Goal: Transaction & Acquisition: Purchase product/service

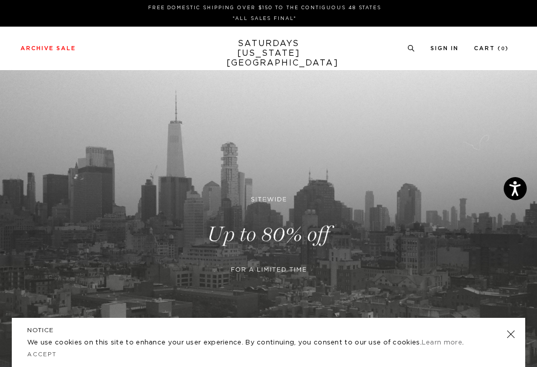
click at [265, 247] on link at bounding box center [268, 234] width 537 height 329
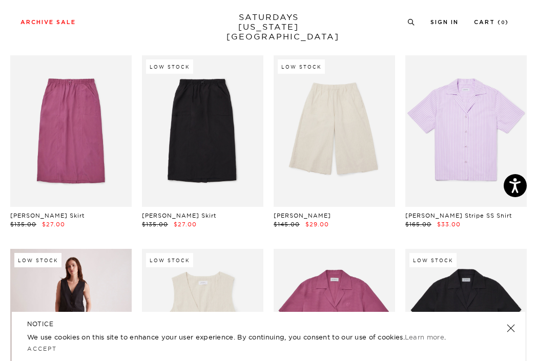
scroll to position [780, 4]
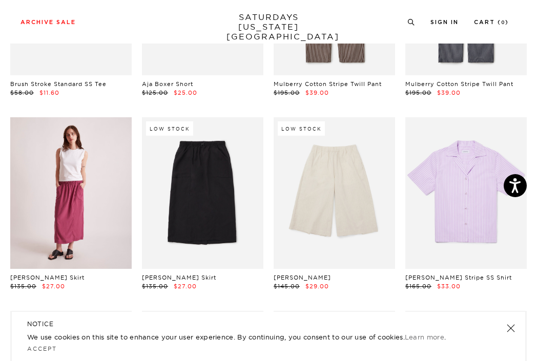
click at [76, 165] on link at bounding box center [70, 193] width 121 height 152
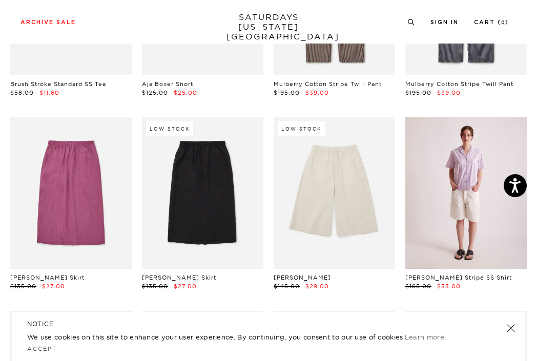
click at [479, 160] on link at bounding box center [465, 193] width 121 height 152
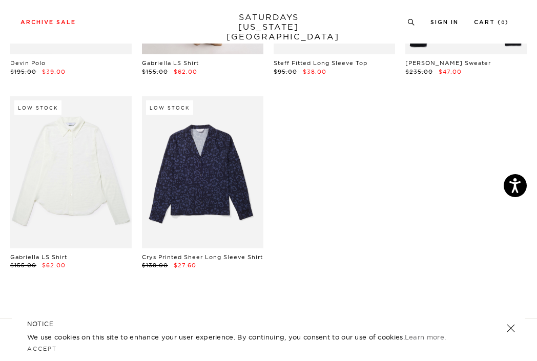
scroll to position [1820, 6]
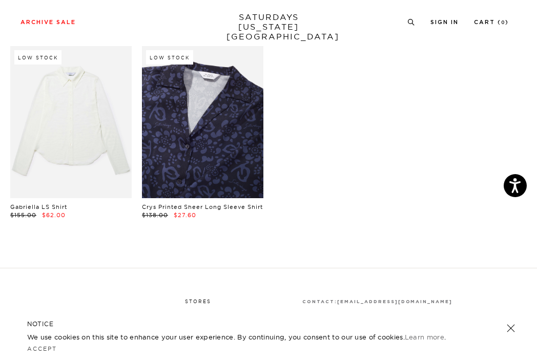
click at [161, 154] on link at bounding box center [202, 122] width 121 height 152
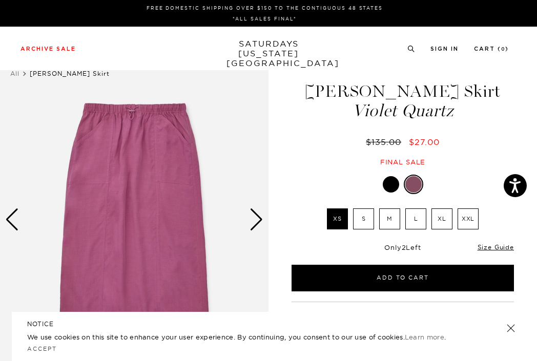
click at [391, 217] on label "M" at bounding box center [389, 219] width 21 height 21
click at [0, 0] on input "M" at bounding box center [0, 0] width 0 height 0
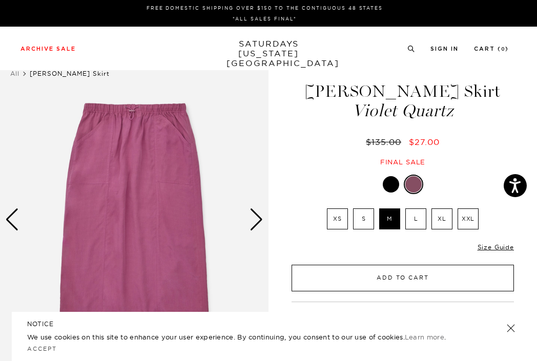
click at [400, 273] on button "Add to Cart" at bounding box center [403, 278] width 222 height 27
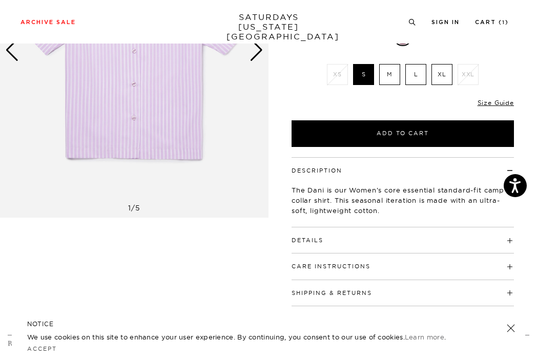
scroll to position [170, 0]
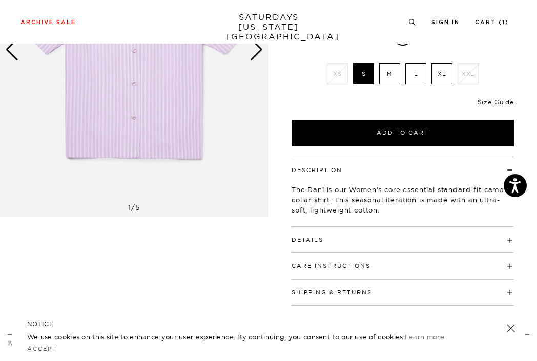
click at [310, 237] on button "Details" at bounding box center [308, 240] width 32 height 6
click at [308, 253] on h4 "Care Instructions" at bounding box center [403, 261] width 222 height 17
click at [309, 253] on h4 "Care Instructions" at bounding box center [403, 261] width 222 height 17
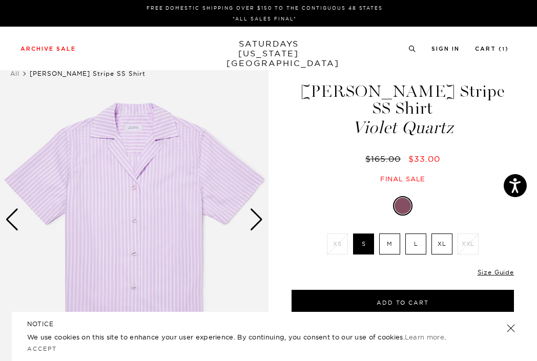
scroll to position [0, 0]
click at [390, 234] on label "M" at bounding box center [389, 244] width 21 height 21
click at [0, 0] on input "M" at bounding box center [0, 0] width 0 height 0
click at [488, 268] on link "Size Guide" at bounding box center [495, 272] width 36 height 8
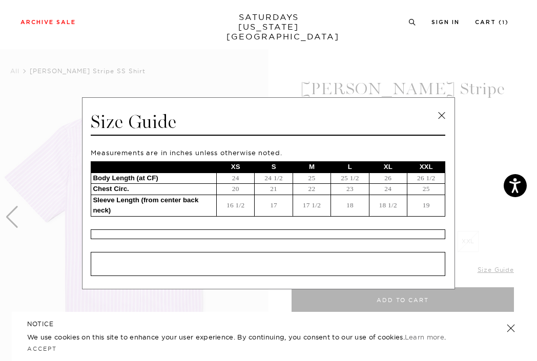
scroll to position [4, 0]
click at [440, 113] on link at bounding box center [441, 115] width 15 height 15
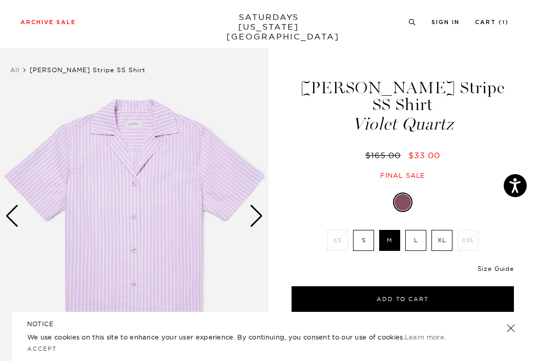
click at [485, 265] on link "Size Guide" at bounding box center [495, 269] width 36 height 8
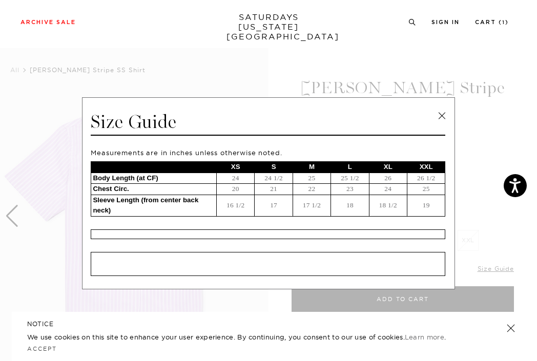
click at [436, 113] on link at bounding box center [441, 115] width 15 height 15
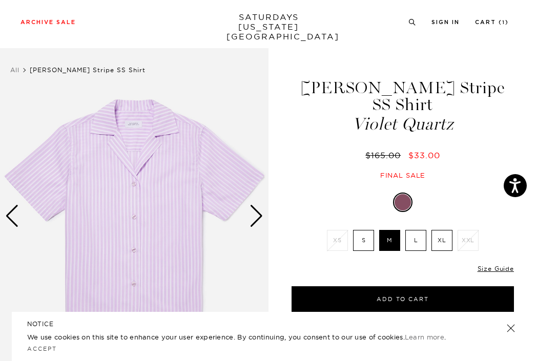
click at [256, 219] on div "Next slide" at bounding box center [257, 216] width 14 height 23
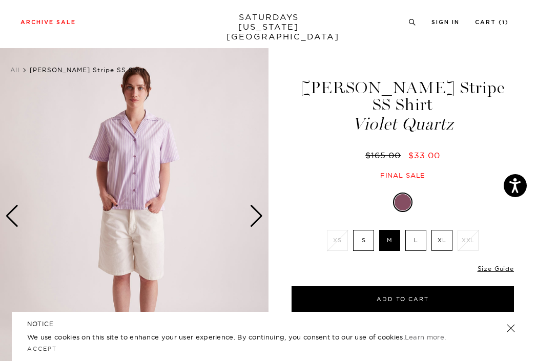
click at [256, 219] on div "Next slide" at bounding box center [257, 216] width 14 height 23
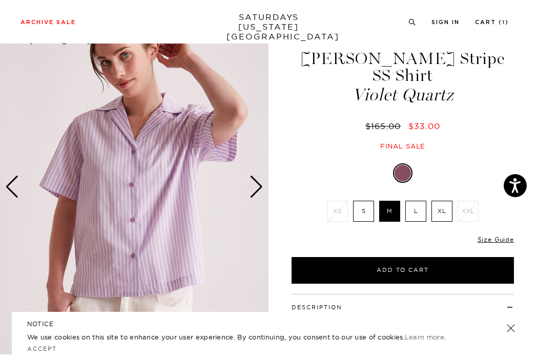
scroll to position [37, 0]
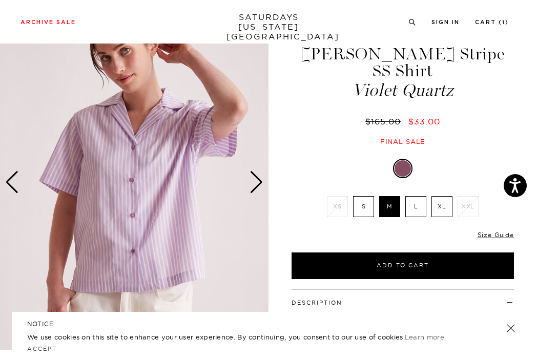
click at [257, 178] on div "Next slide" at bounding box center [257, 182] width 14 height 23
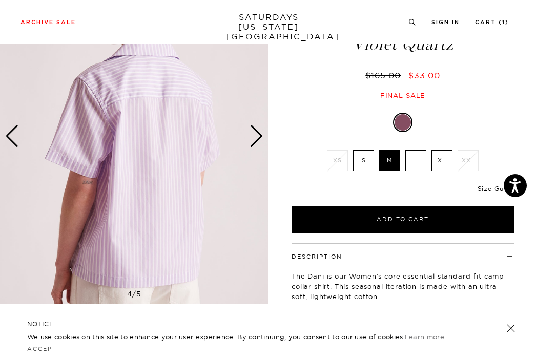
scroll to position [75, 0]
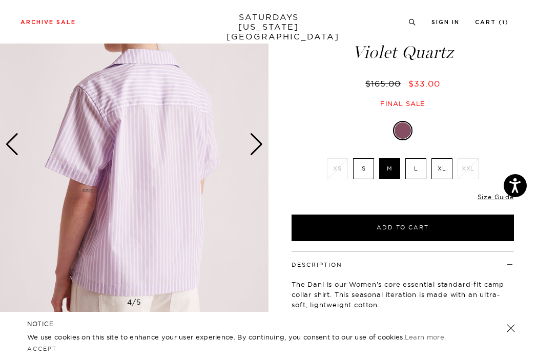
click at [254, 152] on div "Next slide" at bounding box center [257, 144] width 14 height 23
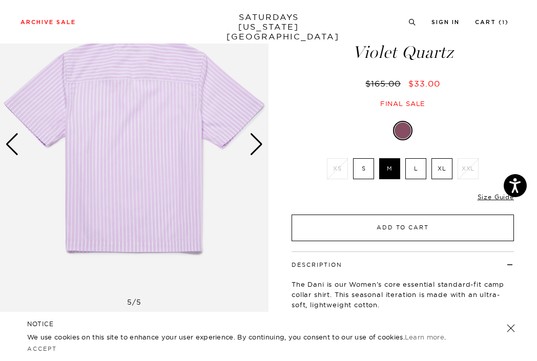
click at [314, 215] on button "Add to Cart" at bounding box center [403, 228] width 222 height 27
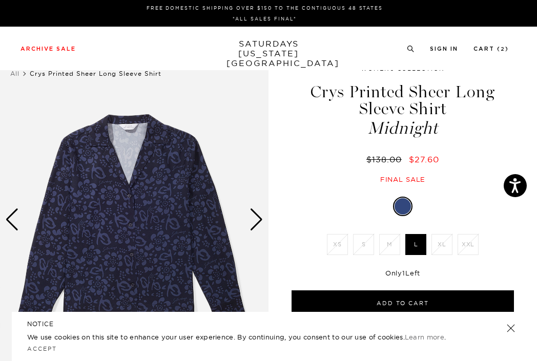
click at [262, 216] on div "Next slide" at bounding box center [257, 220] width 14 height 23
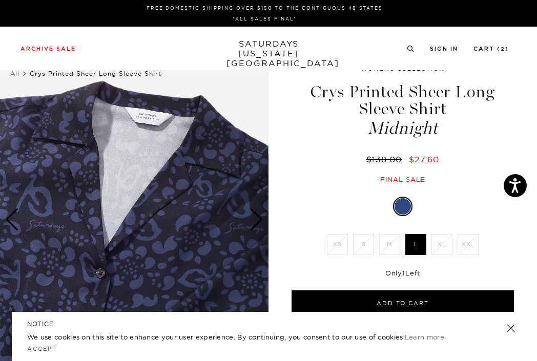
click at [262, 216] on div "Next slide" at bounding box center [257, 220] width 14 height 23
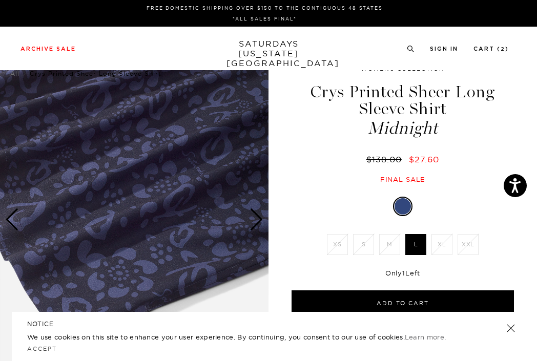
click at [262, 216] on div "Next slide" at bounding box center [257, 220] width 14 height 23
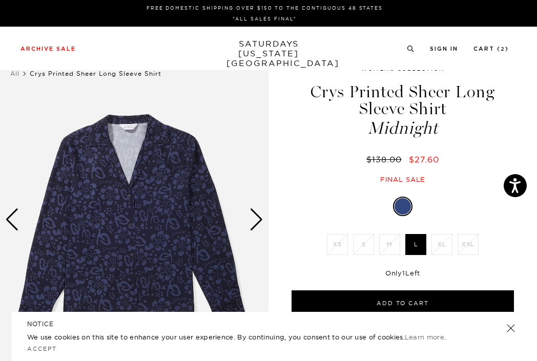
click at [262, 216] on div "Next slide" at bounding box center [257, 220] width 14 height 23
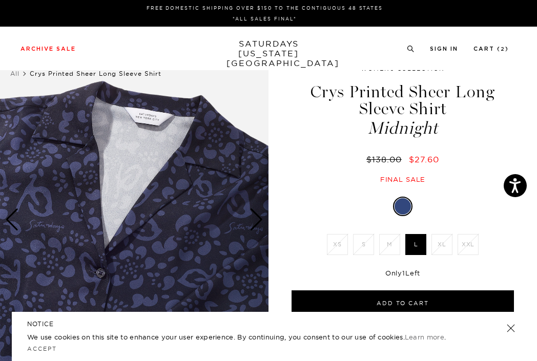
click at [262, 216] on div "Next slide" at bounding box center [257, 220] width 14 height 23
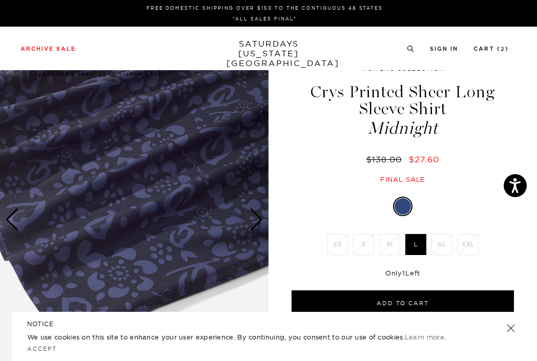
click at [262, 216] on div "Next slide" at bounding box center [257, 220] width 14 height 23
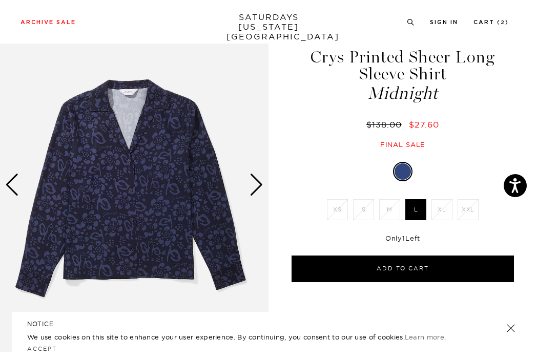
scroll to position [39, 0]
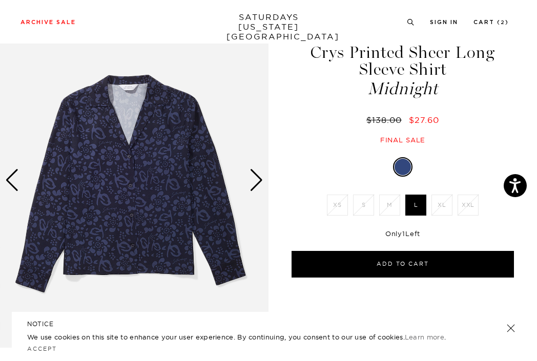
click at [256, 174] on div "Next slide" at bounding box center [257, 180] width 14 height 23
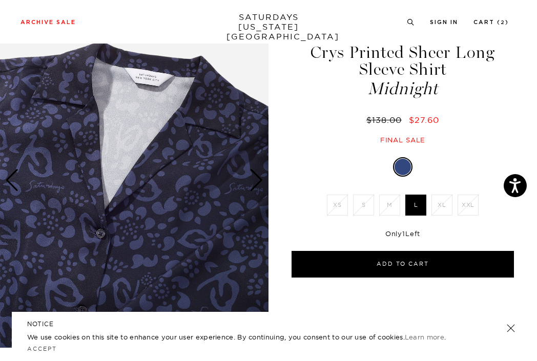
click at [256, 174] on div "Next slide" at bounding box center [257, 180] width 14 height 23
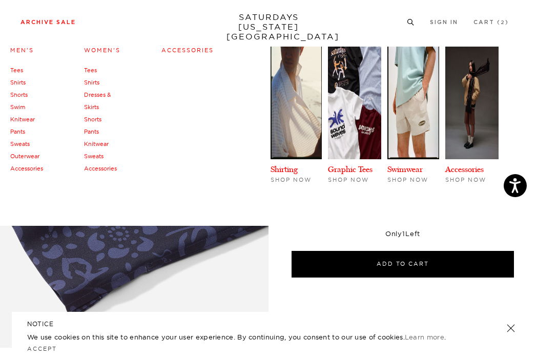
click at [189, 51] on link "Accessories" at bounding box center [187, 50] width 52 height 7
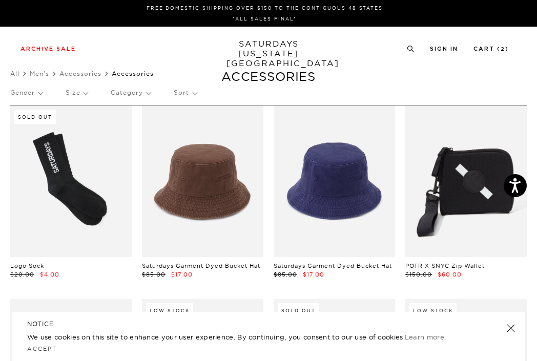
scroll to position [0, 2]
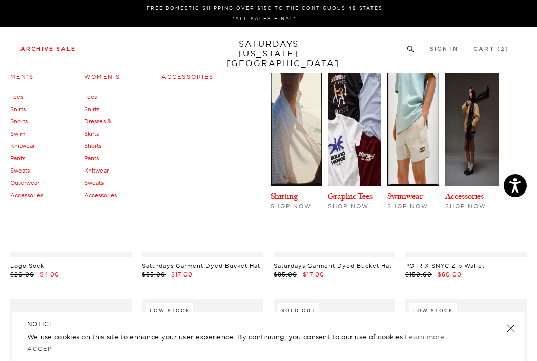
click at [25, 76] on link "Men's" at bounding box center [22, 76] width 24 height 7
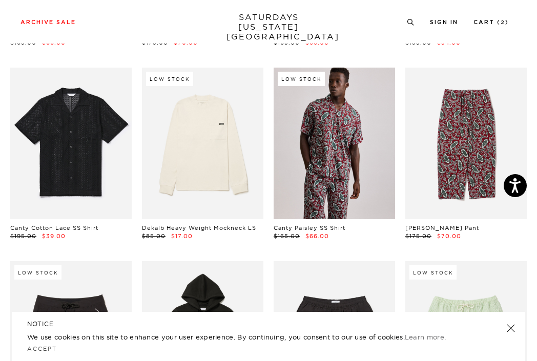
scroll to position [432, 0]
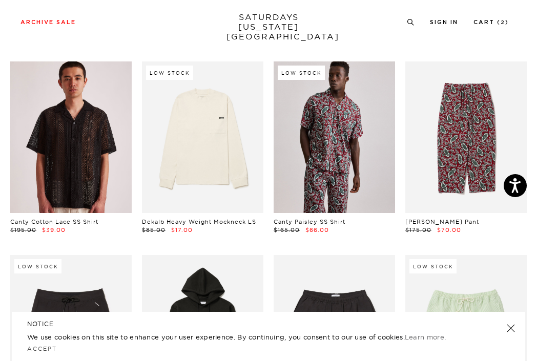
click at [59, 121] on link at bounding box center [70, 137] width 121 height 152
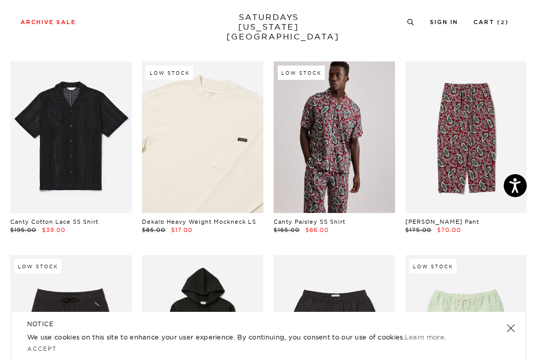
click at [202, 181] on link at bounding box center [202, 137] width 121 height 152
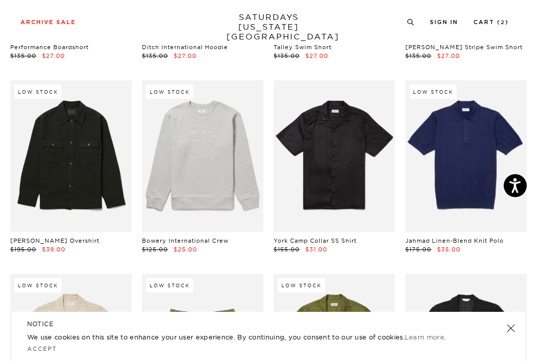
scroll to position [801, 1]
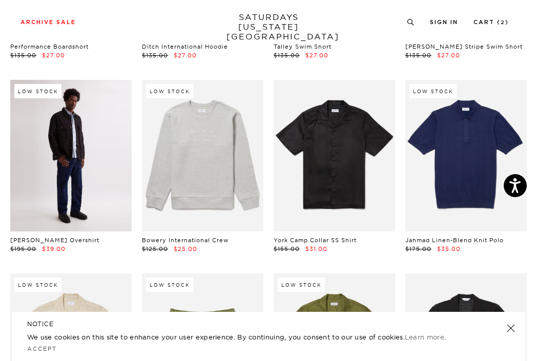
click at [100, 173] on link at bounding box center [70, 156] width 121 height 152
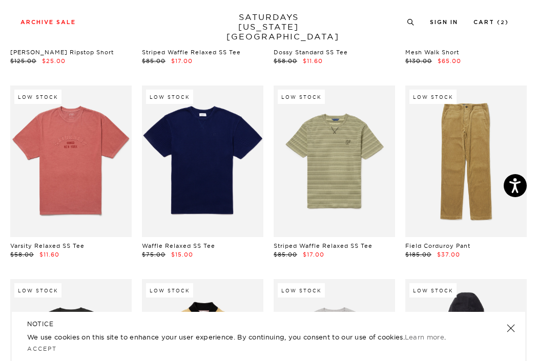
scroll to position [3584, 3]
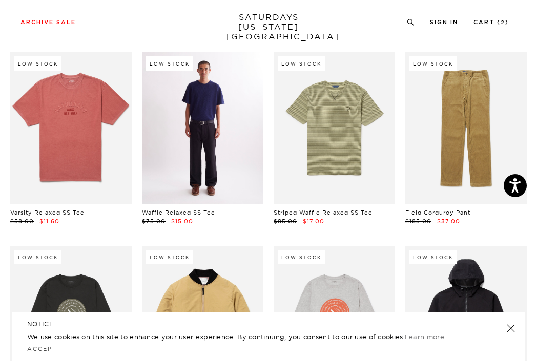
click at [235, 143] on link at bounding box center [202, 128] width 121 height 152
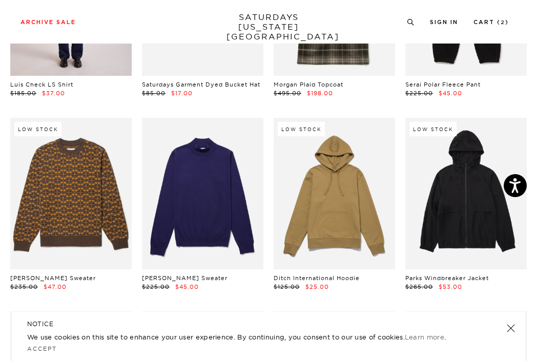
scroll to position [4294, 4]
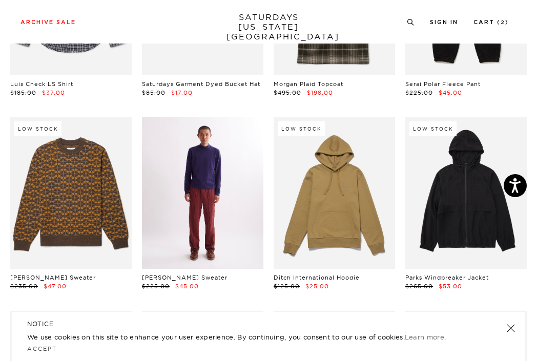
click at [207, 212] on link at bounding box center [202, 193] width 121 height 152
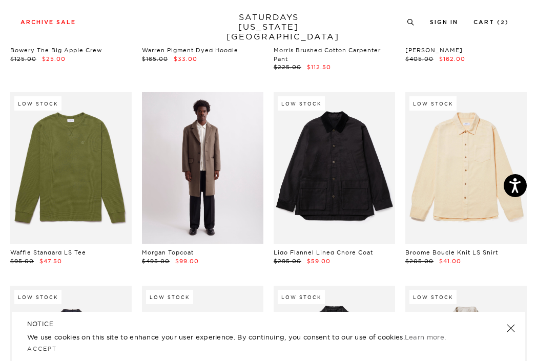
scroll to position [5315, 2]
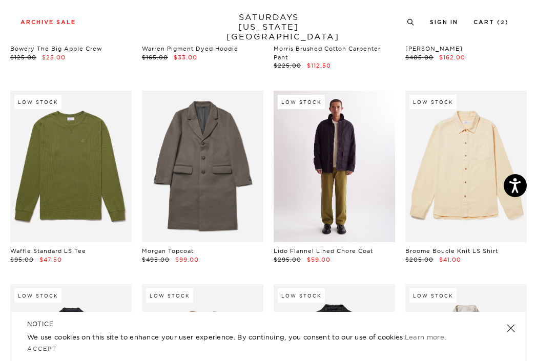
click at [370, 178] on link at bounding box center [334, 167] width 121 height 152
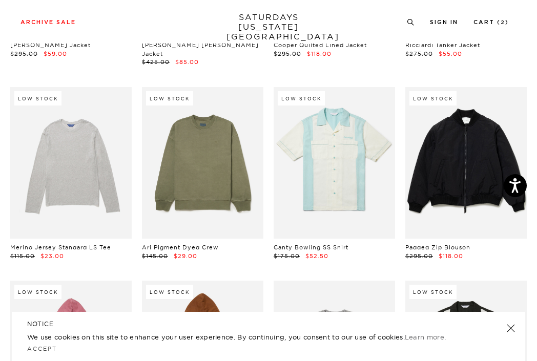
scroll to position [5718, 4]
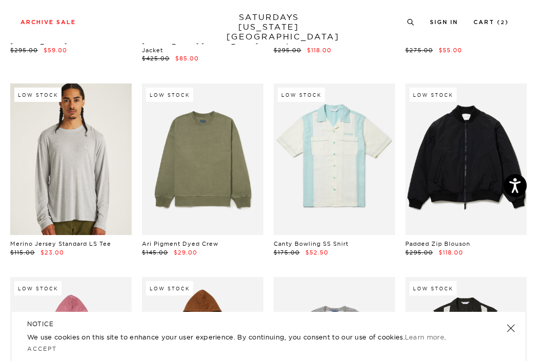
click at [84, 161] on link at bounding box center [70, 160] width 121 height 152
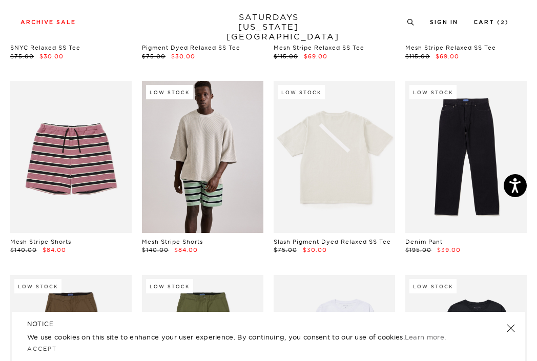
scroll to position [8464, 6]
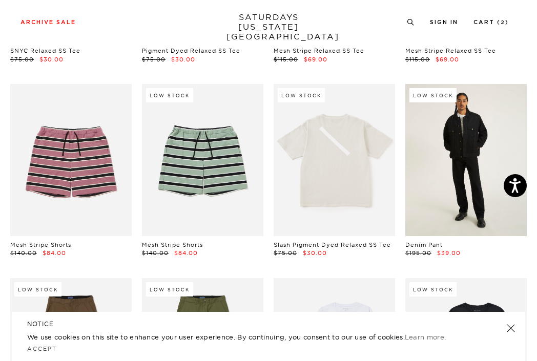
click at [463, 148] on link at bounding box center [465, 160] width 121 height 152
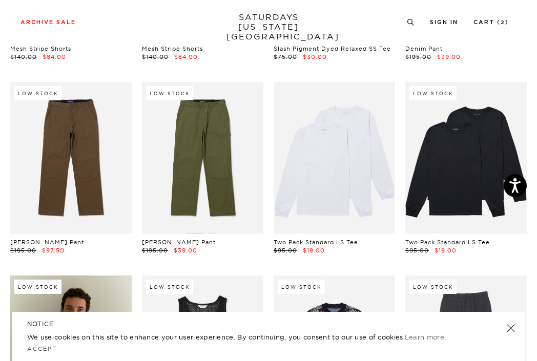
scroll to position [8658, 6]
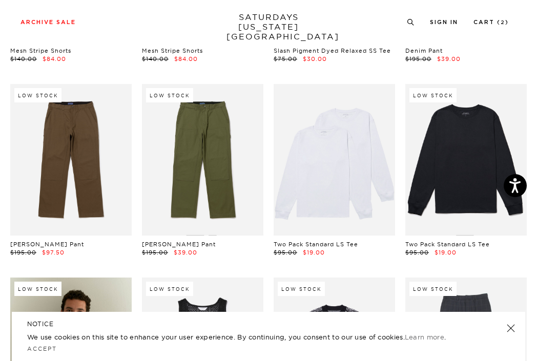
click at [442, 177] on link at bounding box center [465, 160] width 121 height 152
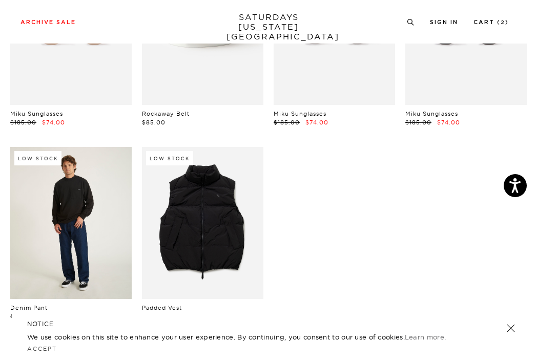
scroll to position [9960, 6]
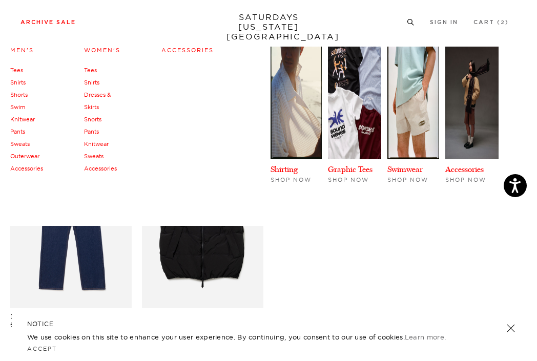
click at [17, 80] on link "Shirts" at bounding box center [17, 82] width 15 height 7
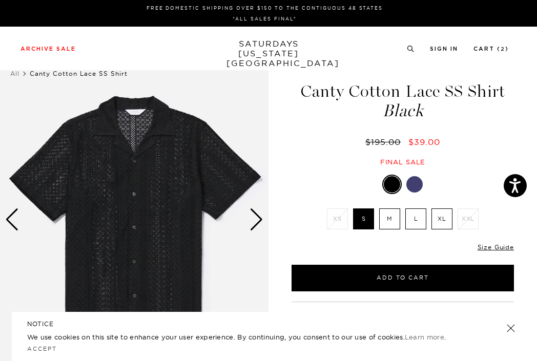
click at [256, 224] on div "Next slide" at bounding box center [257, 220] width 14 height 23
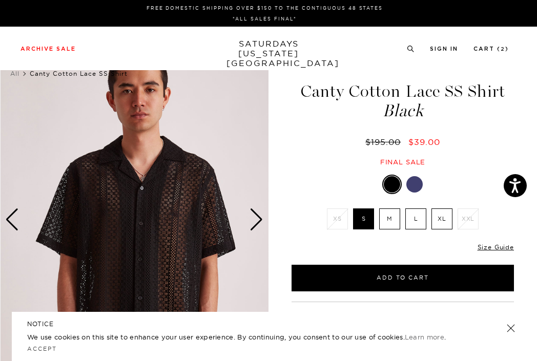
click at [256, 224] on div "Next slide" at bounding box center [257, 220] width 14 height 23
click at [257, 217] on div "Next slide" at bounding box center [257, 220] width 14 height 23
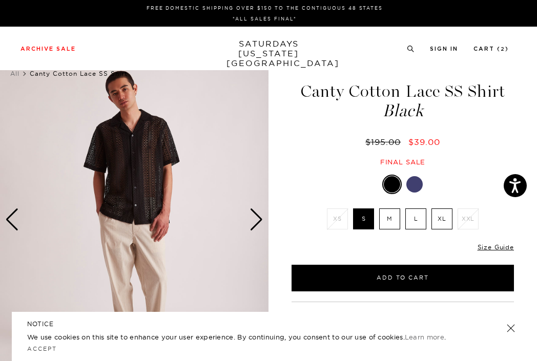
click at [257, 217] on div "Next slide" at bounding box center [257, 220] width 14 height 23
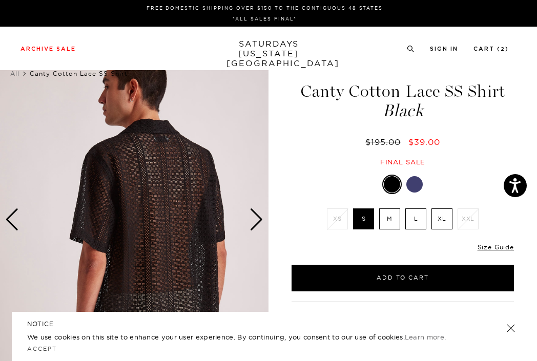
click at [257, 217] on div "Next slide" at bounding box center [257, 220] width 14 height 23
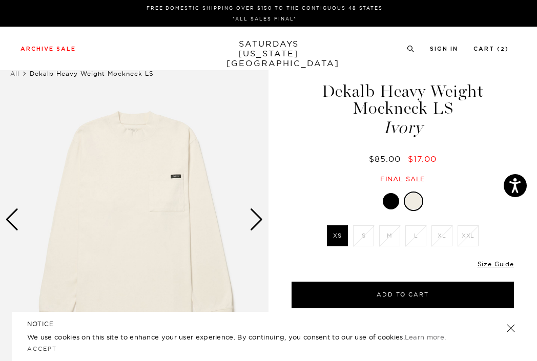
click at [253, 216] on div "Next slide" at bounding box center [257, 220] width 14 height 23
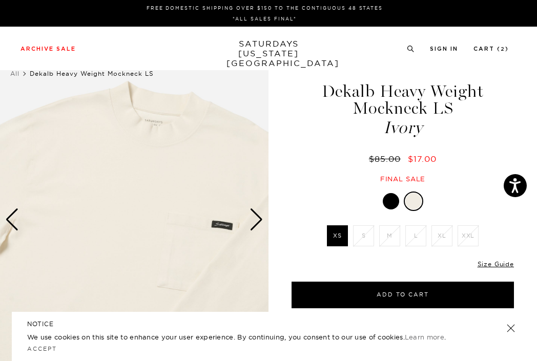
click at [253, 216] on div "Next slide" at bounding box center [257, 220] width 14 height 23
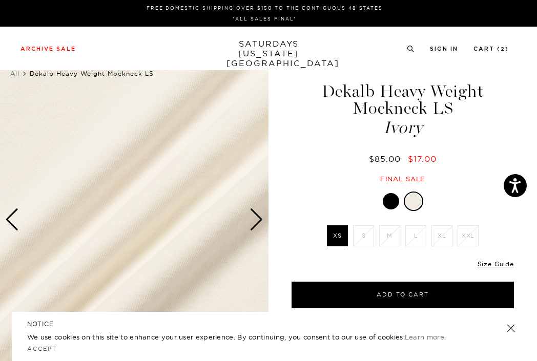
click at [253, 216] on div "Next slide" at bounding box center [257, 220] width 14 height 23
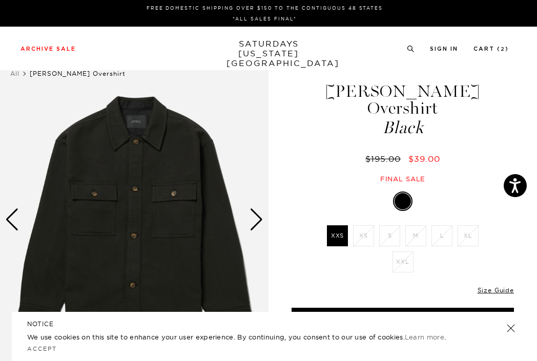
click at [254, 217] on div "Next slide" at bounding box center [257, 220] width 14 height 23
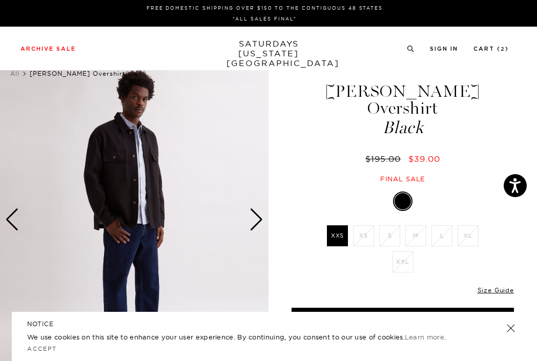
click at [254, 217] on div "Next slide" at bounding box center [257, 220] width 14 height 23
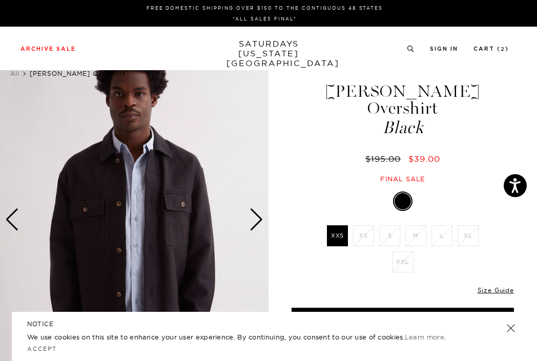
click at [254, 217] on div "Next slide" at bounding box center [257, 220] width 14 height 23
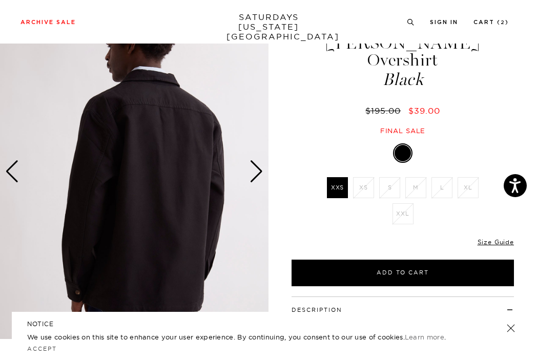
scroll to position [50, 0]
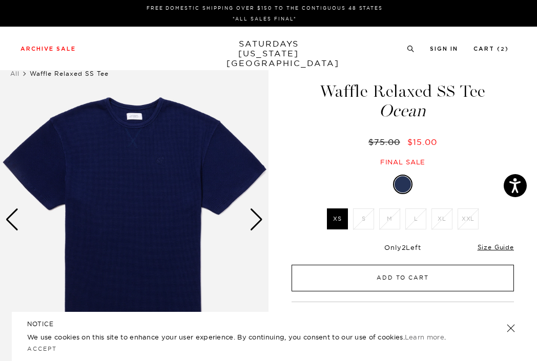
click at [377, 284] on button "Add to Cart" at bounding box center [403, 278] width 222 height 27
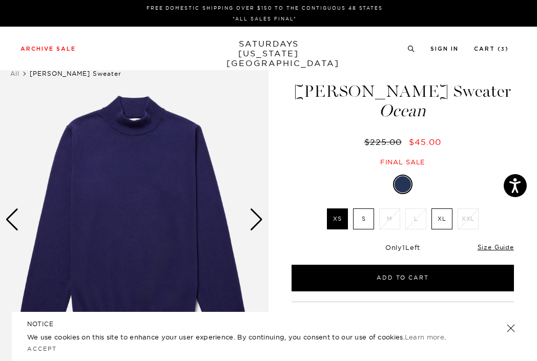
click at [256, 222] on div "Next slide" at bounding box center [257, 220] width 14 height 23
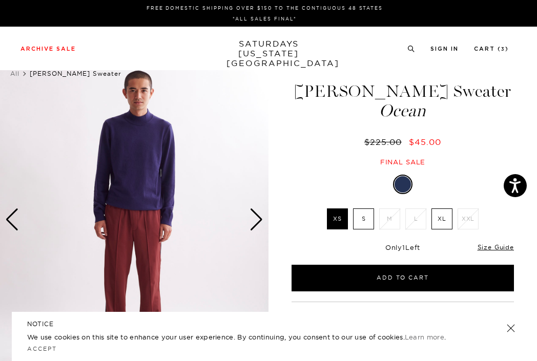
click at [256, 222] on div "Next slide" at bounding box center [257, 220] width 14 height 23
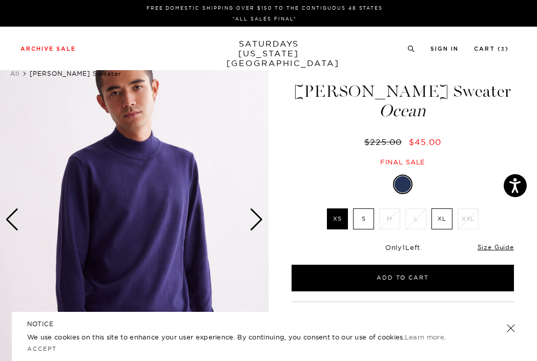
click at [256, 222] on div "Next slide" at bounding box center [257, 220] width 14 height 23
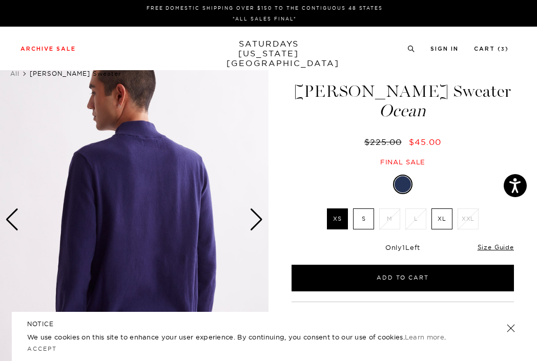
click at [256, 222] on div "Next slide" at bounding box center [257, 220] width 14 height 23
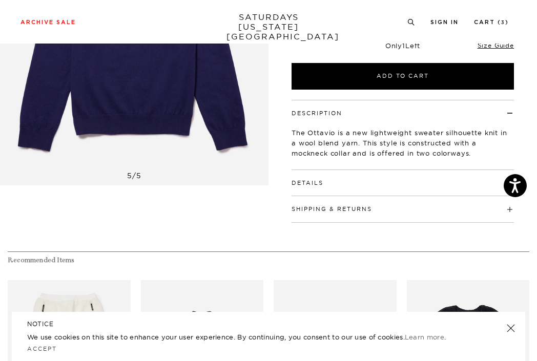
scroll to position [204, 0]
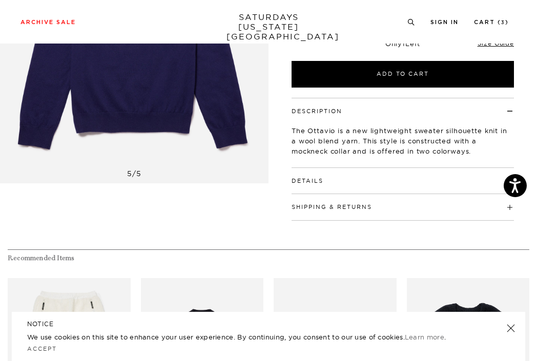
click at [316, 187] on div "Details Linked seams 2 1/4" tall mockneck collar 1x1 rib cuffs at collar, sleev…" at bounding box center [403, 181] width 222 height 26
click at [310, 180] on button "Details" at bounding box center [308, 181] width 32 height 6
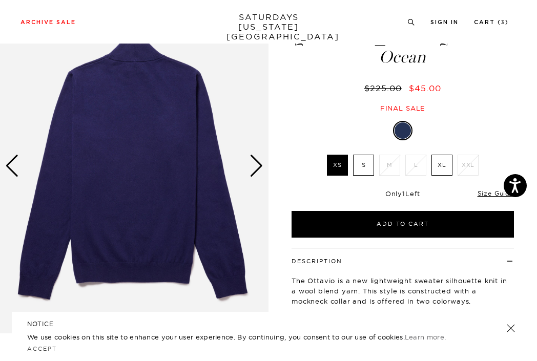
scroll to position [37, 1]
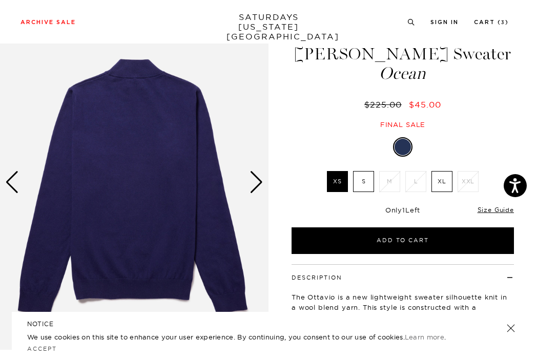
click at [252, 183] on div "Next slide" at bounding box center [257, 182] width 14 height 23
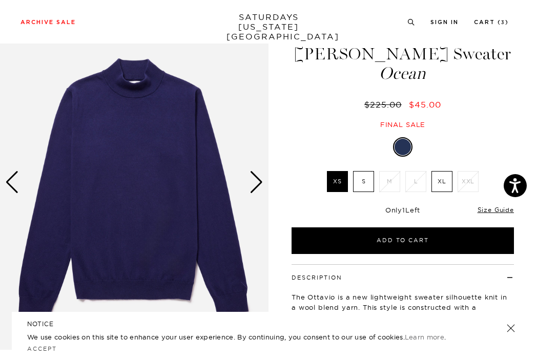
click at [252, 183] on div "Next slide" at bounding box center [257, 182] width 14 height 23
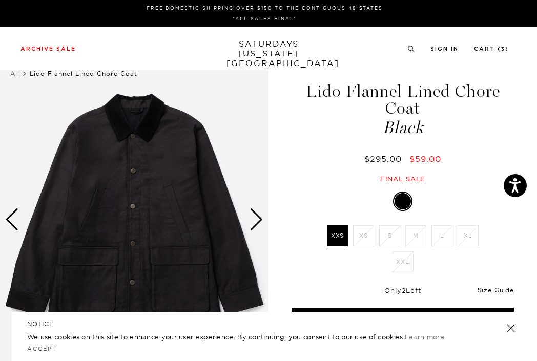
click at [253, 217] on div "Next slide" at bounding box center [257, 220] width 14 height 23
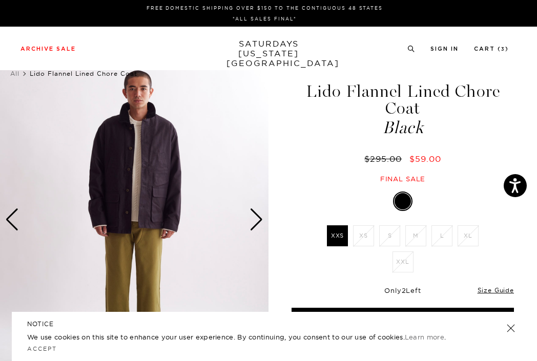
click at [253, 217] on div "Next slide" at bounding box center [257, 220] width 14 height 23
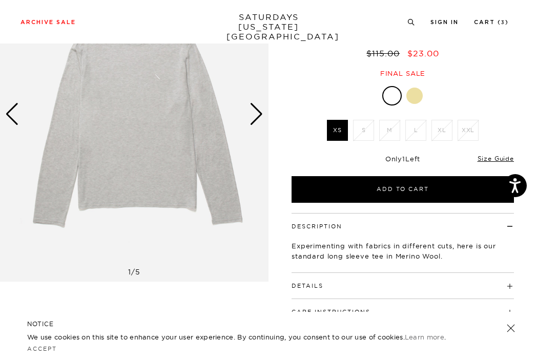
scroll to position [64, 2]
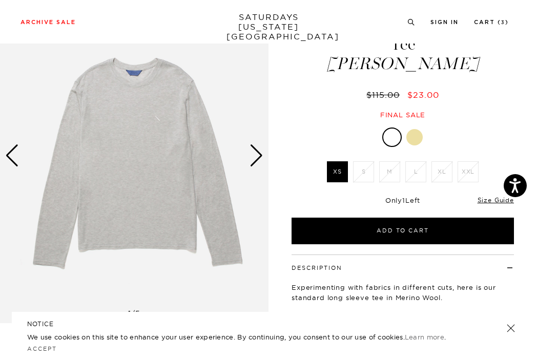
click at [255, 159] on div "Next slide" at bounding box center [257, 155] width 14 height 23
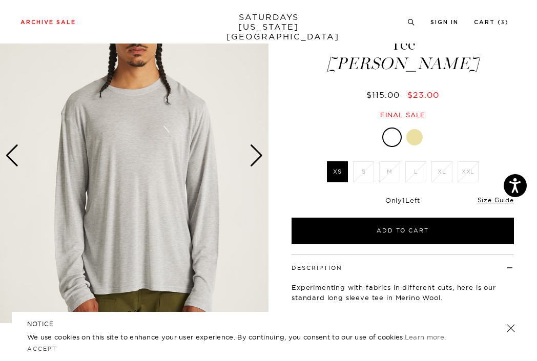
click at [255, 159] on div "Next slide" at bounding box center [257, 155] width 14 height 23
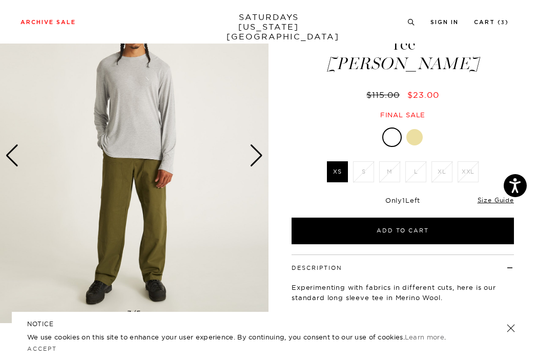
click at [255, 159] on div "Next slide" at bounding box center [257, 155] width 14 height 23
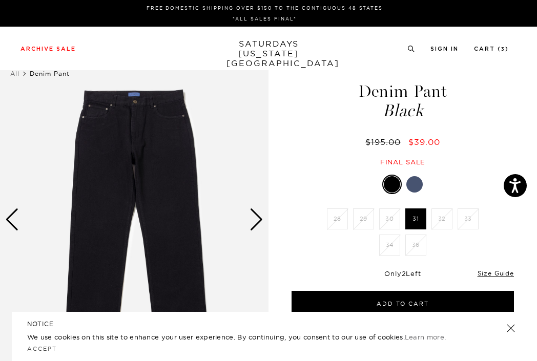
click at [414, 182] on div at bounding box center [414, 184] width 16 height 16
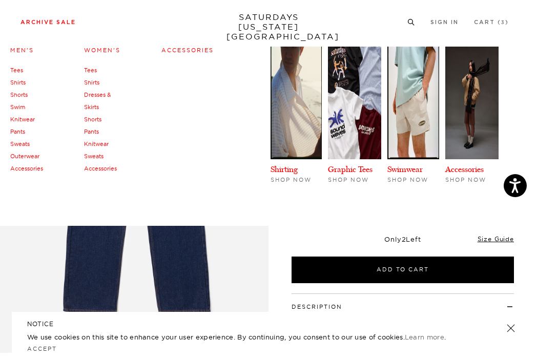
scroll to position [36, 0]
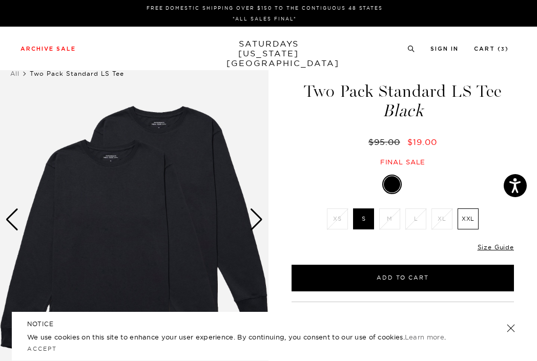
click at [253, 223] on div "Next slide" at bounding box center [257, 220] width 14 height 23
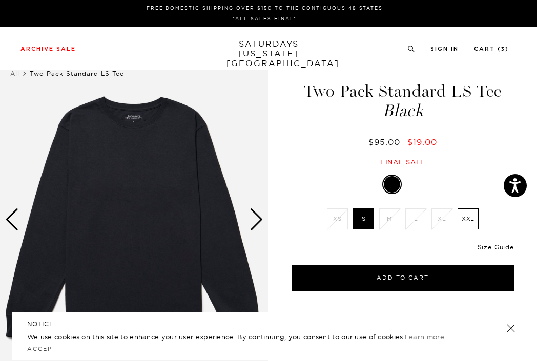
click at [253, 223] on div "Next slide" at bounding box center [257, 220] width 14 height 23
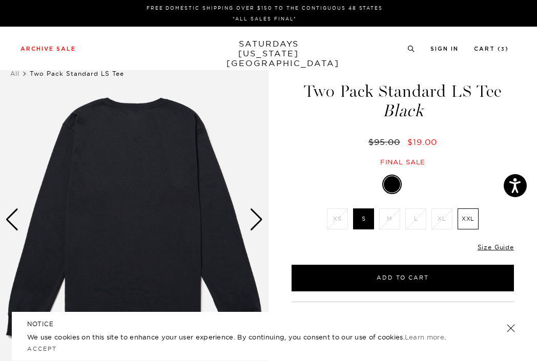
click at [253, 223] on div "Next slide" at bounding box center [257, 220] width 14 height 23
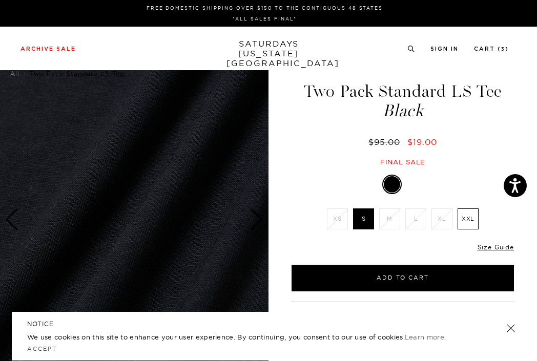
click at [253, 223] on div "Next slide" at bounding box center [257, 220] width 14 height 23
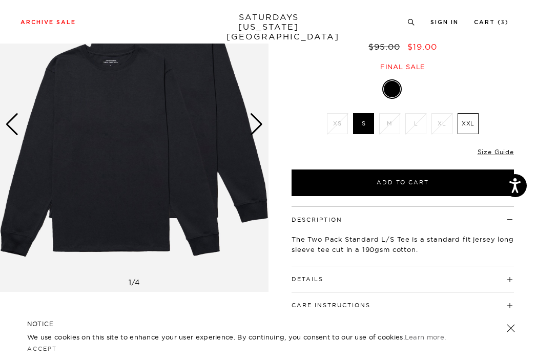
scroll to position [101, 0]
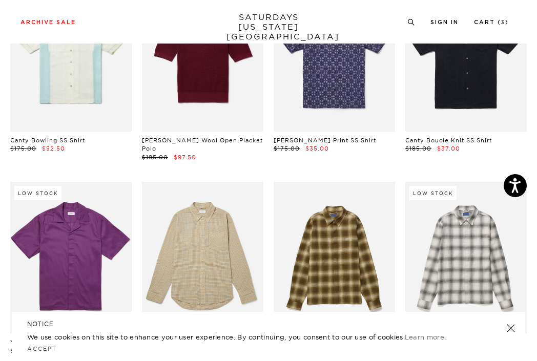
scroll to position [1935, 0]
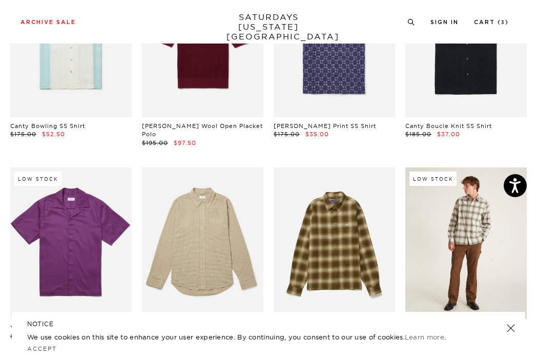
click at [438, 215] on link at bounding box center [465, 244] width 121 height 152
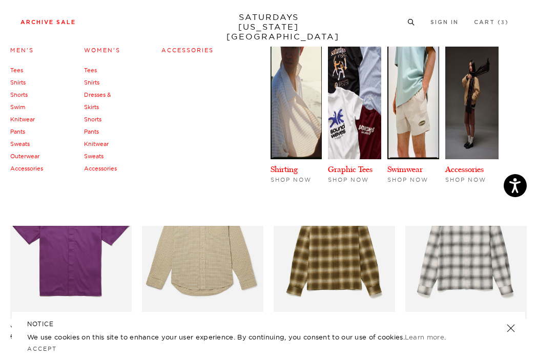
click at [17, 68] on link "Tees" at bounding box center [16, 70] width 13 height 7
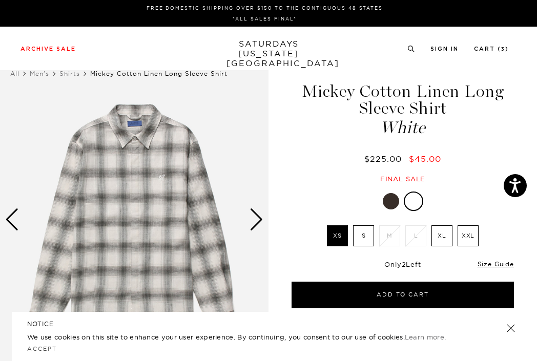
click at [260, 220] on div "Next slide" at bounding box center [257, 220] width 14 height 23
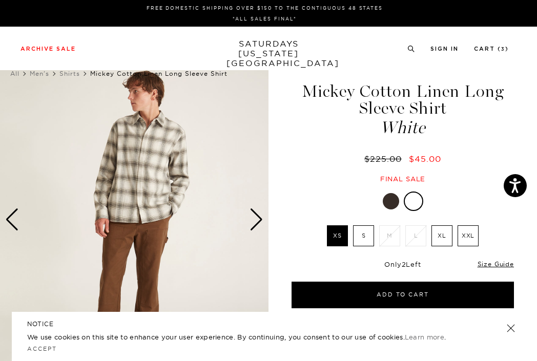
click at [260, 220] on div "Next slide" at bounding box center [257, 220] width 14 height 23
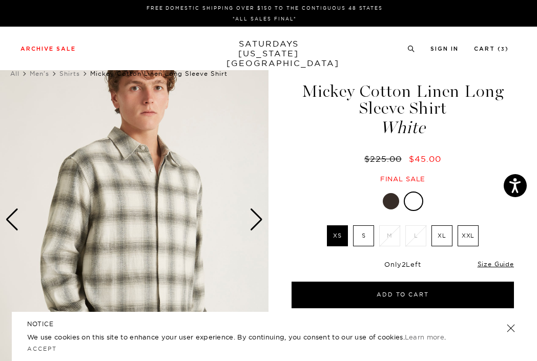
click at [258, 221] on div "Next slide" at bounding box center [257, 220] width 14 height 23
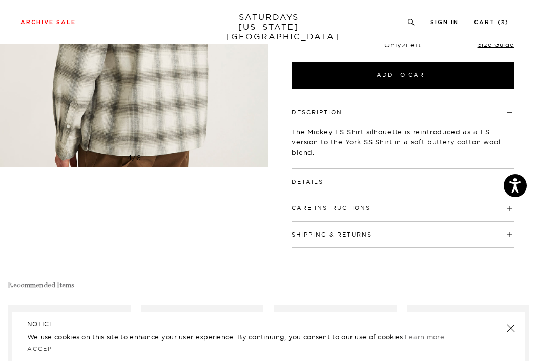
scroll to position [215, 0]
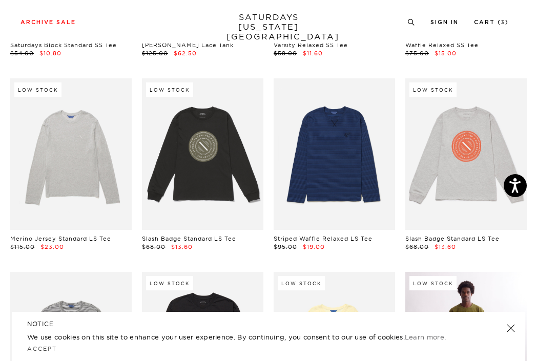
scroll to position [1173, 1]
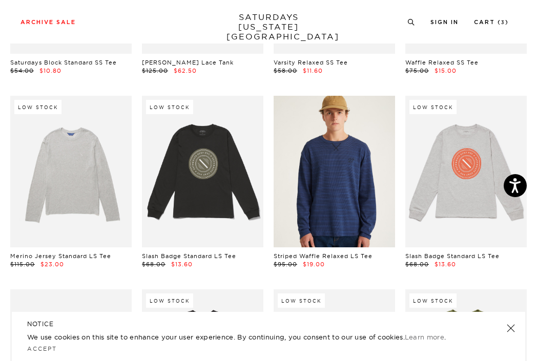
click at [318, 193] on link at bounding box center [334, 172] width 121 height 152
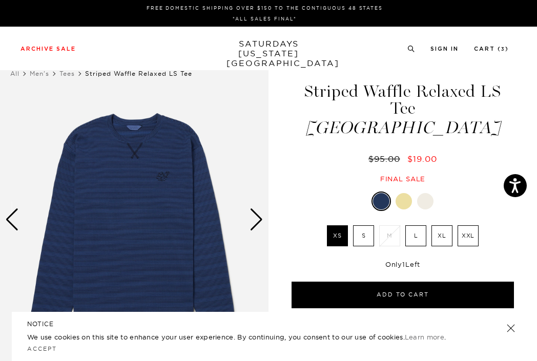
click at [255, 221] on div "Next slide" at bounding box center [257, 220] width 14 height 23
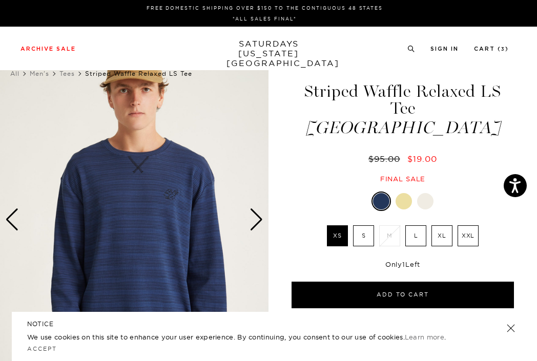
click at [255, 221] on div "Next slide" at bounding box center [257, 220] width 14 height 23
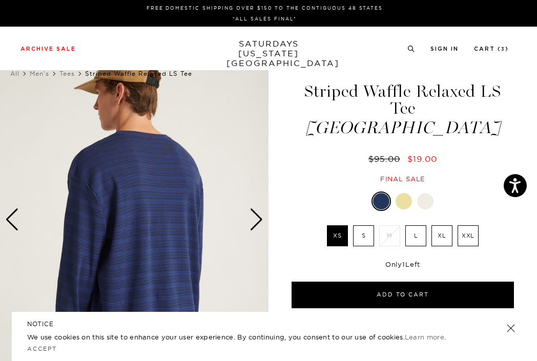
click at [255, 222] on div "Next slide" at bounding box center [257, 220] width 14 height 23
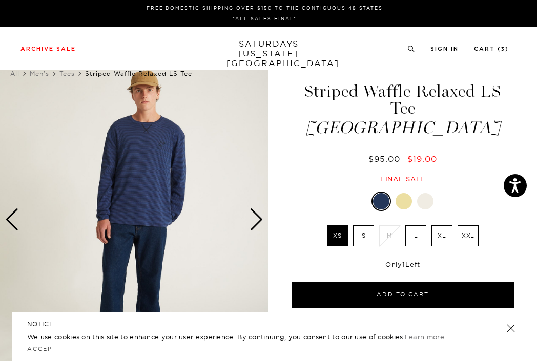
click at [255, 224] on div "Next slide" at bounding box center [257, 220] width 14 height 23
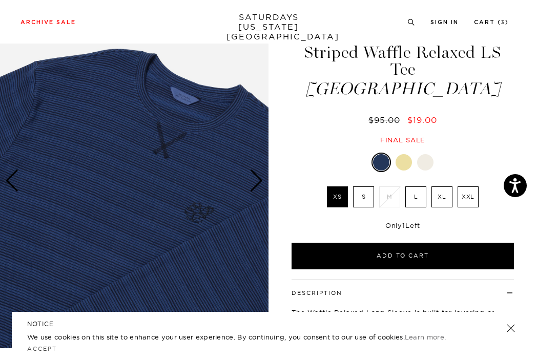
scroll to position [37, 0]
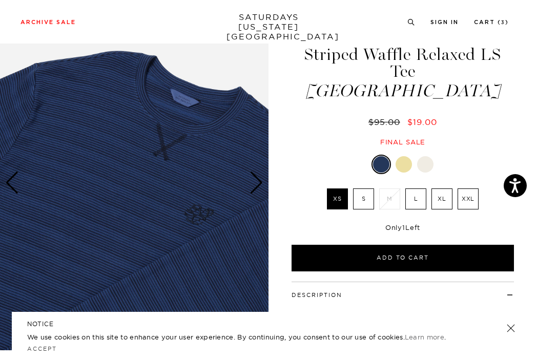
click at [400, 156] on div at bounding box center [404, 164] width 16 height 16
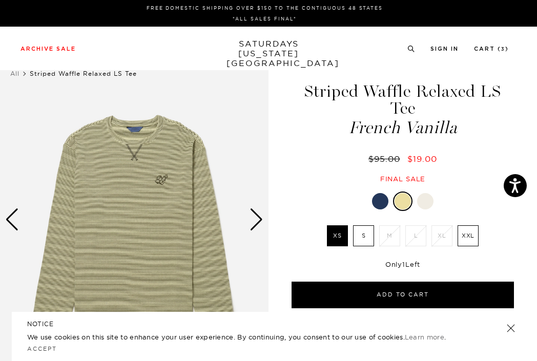
click at [427, 193] on div at bounding box center [425, 201] width 16 height 16
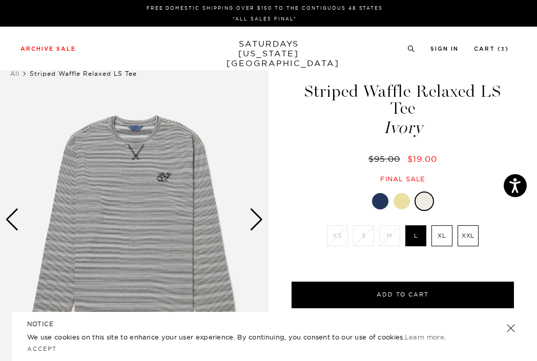
click at [370, 192] on div at bounding box center [403, 201] width 222 height 19
click at [377, 193] on div at bounding box center [380, 201] width 16 height 16
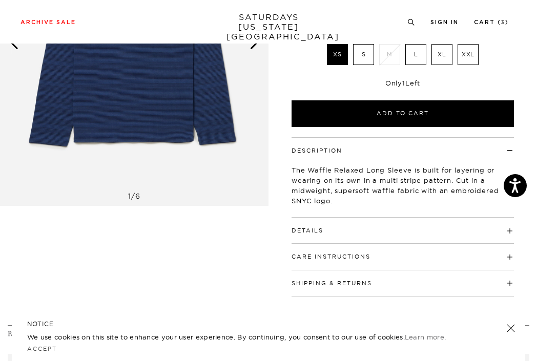
scroll to position [182, 4]
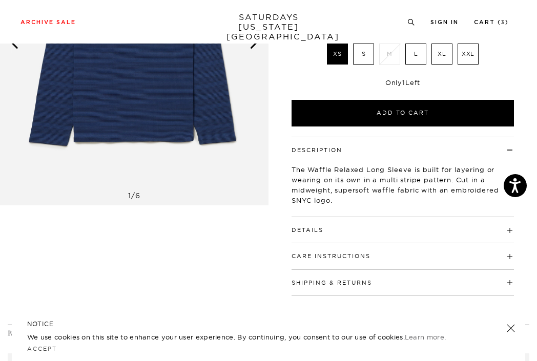
click at [411, 217] on h4 "Details" at bounding box center [403, 225] width 222 height 17
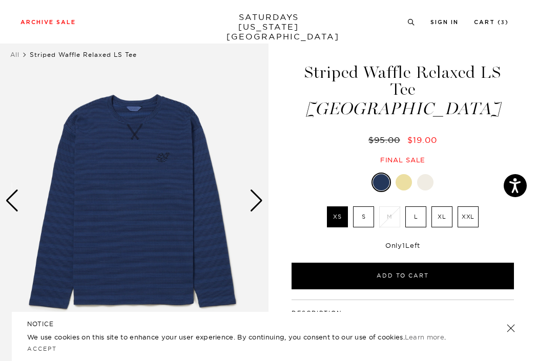
scroll to position [25, 4]
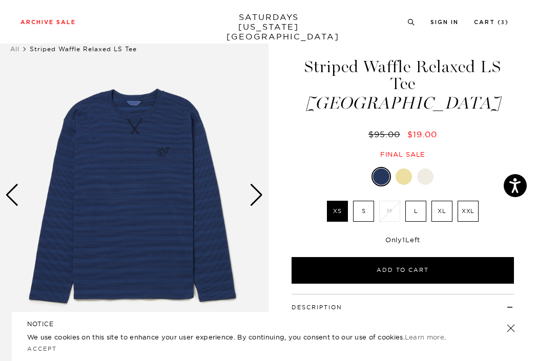
click at [466, 201] on label "XXL" at bounding box center [468, 211] width 21 height 21
click at [0, 0] on input "XXL" at bounding box center [0, 0] width 0 height 0
click at [433, 201] on label "XL" at bounding box center [441, 211] width 21 height 21
click at [0, 0] on input "XL" at bounding box center [0, 0] width 0 height 0
click at [417, 201] on label "L" at bounding box center [415, 211] width 21 height 21
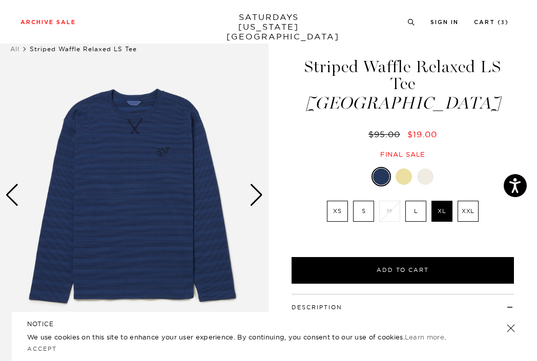
click at [0, 0] on input "L" at bounding box center [0, 0] width 0 height 0
click at [353, 201] on label "S" at bounding box center [363, 211] width 21 height 21
click at [0, 0] on input "S" at bounding box center [0, 0] width 0 height 0
click at [422, 169] on div at bounding box center [425, 177] width 16 height 16
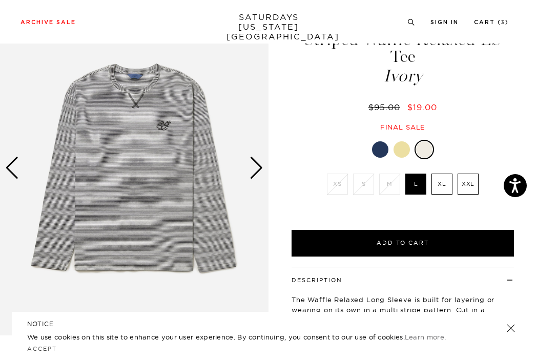
scroll to position [51, 1]
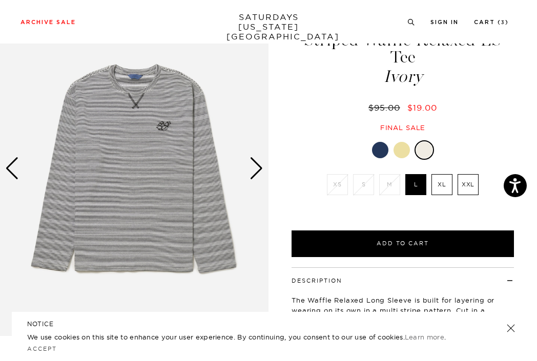
click at [381, 142] on div at bounding box center [380, 150] width 16 height 16
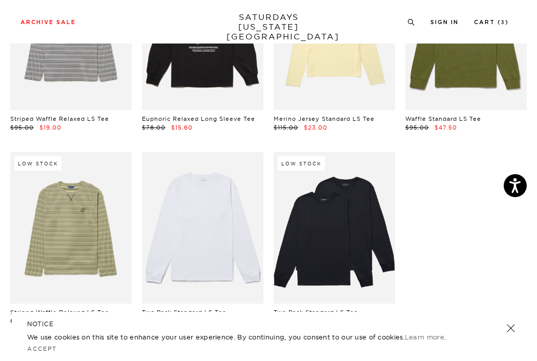
scroll to position [1503, 0]
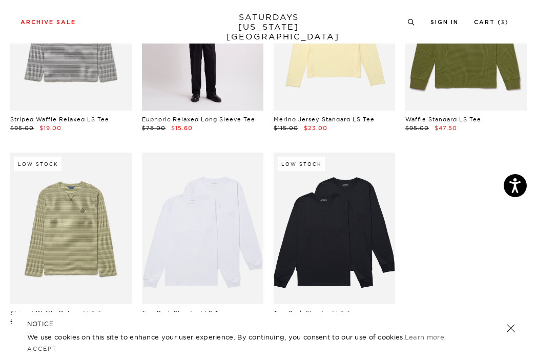
click at [225, 85] on link at bounding box center [202, 35] width 121 height 152
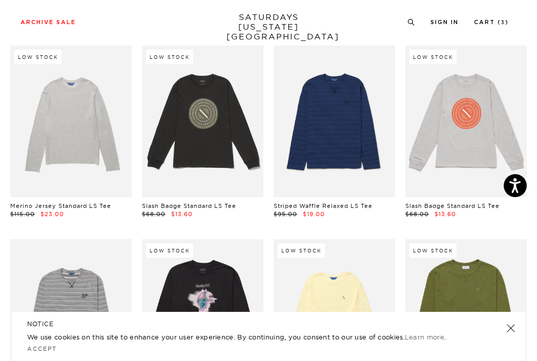
scroll to position [1213, 0]
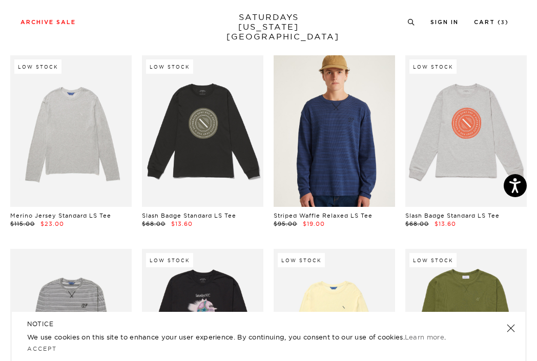
click at [311, 150] on link at bounding box center [334, 131] width 121 height 152
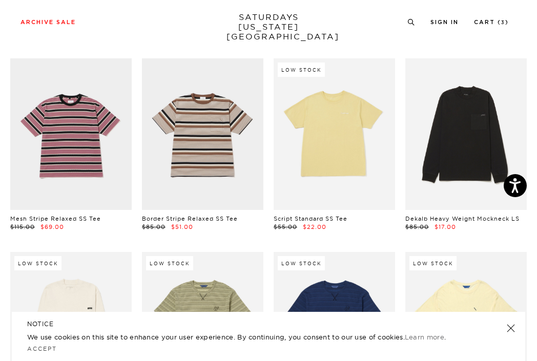
scroll to position [513, 0]
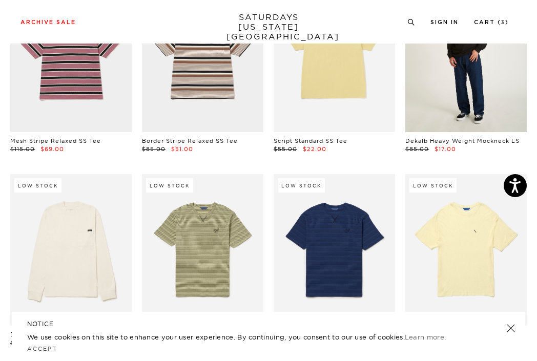
click at [506, 108] on link at bounding box center [465, 57] width 121 height 152
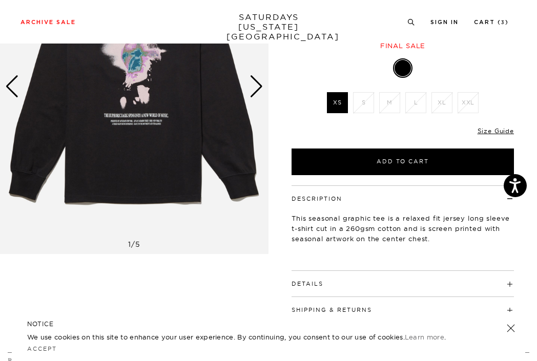
scroll to position [133, 0]
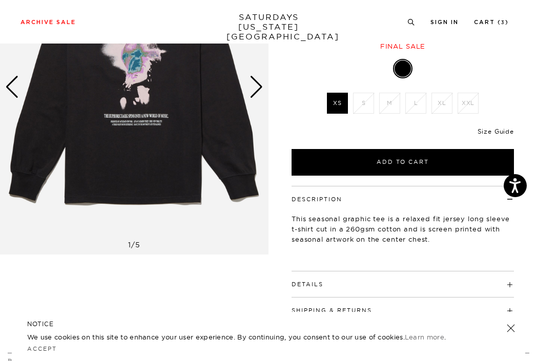
click at [511, 130] on link "Size Guide" at bounding box center [495, 132] width 36 height 8
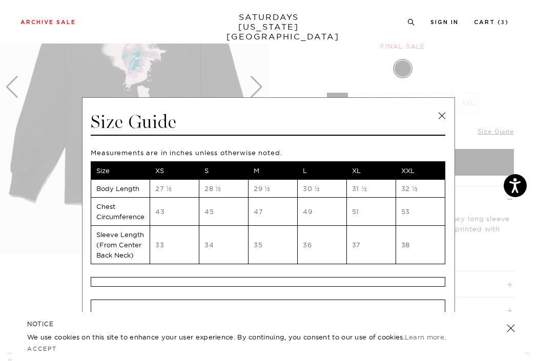
click at [439, 113] on link at bounding box center [441, 115] width 15 height 15
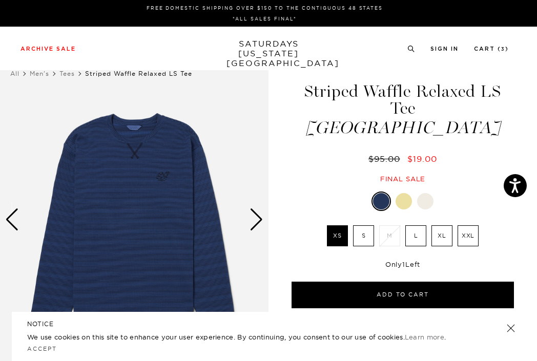
click at [366, 225] on label "S" at bounding box center [363, 235] width 21 height 21
click at [0, 0] on input "S" at bounding box center [0, 0] width 0 height 0
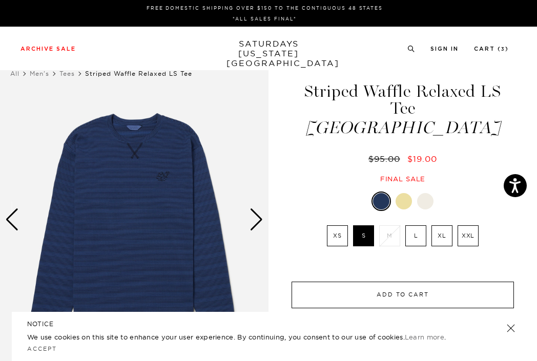
click at [367, 282] on button "Add to Cart" at bounding box center [403, 295] width 222 height 27
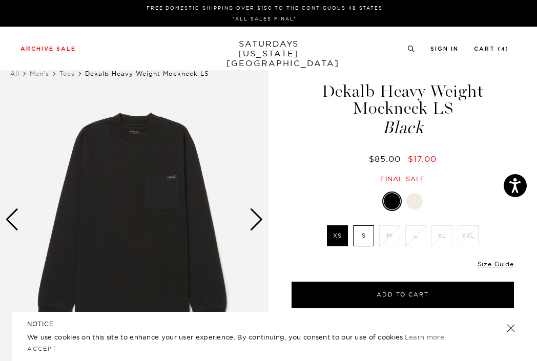
click at [255, 222] on div "Next slide" at bounding box center [257, 220] width 14 height 23
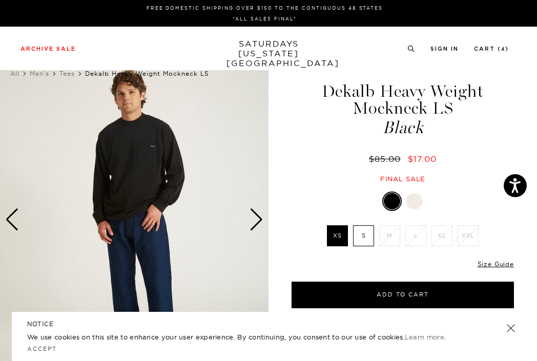
click at [255, 222] on div "Next slide" at bounding box center [257, 220] width 14 height 23
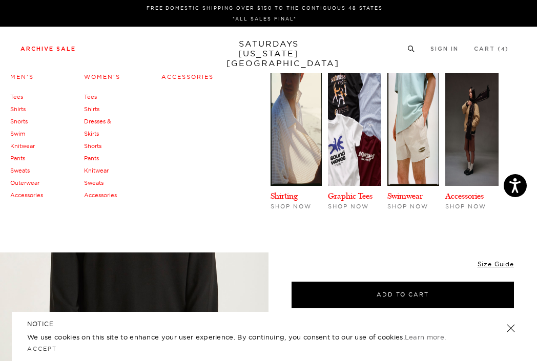
click at [15, 158] on link "Pants" at bounding box center [17, 158] width 15 height 7
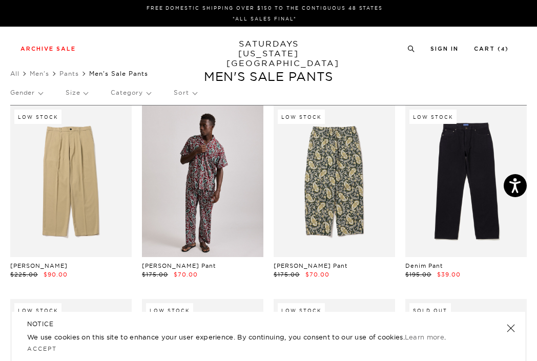
scroll to position [0, 2]
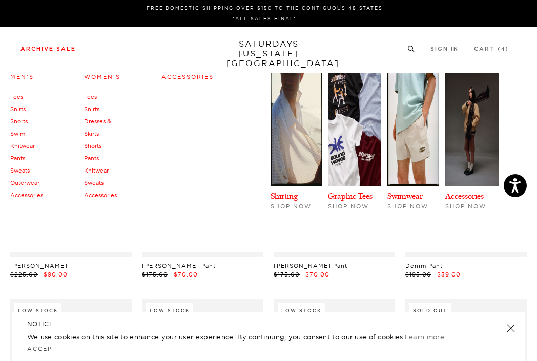
click at [90, 157] on link "Pants" at bounding box center [91, 158] width 15 height 7
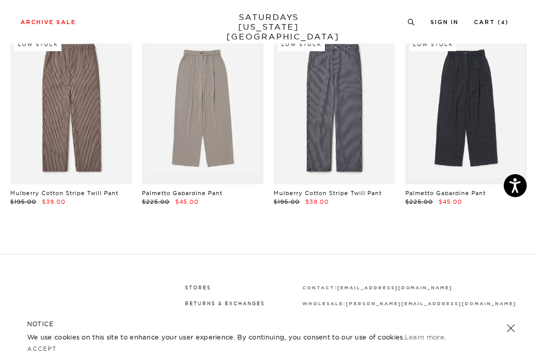
scroll to position [19, 0]
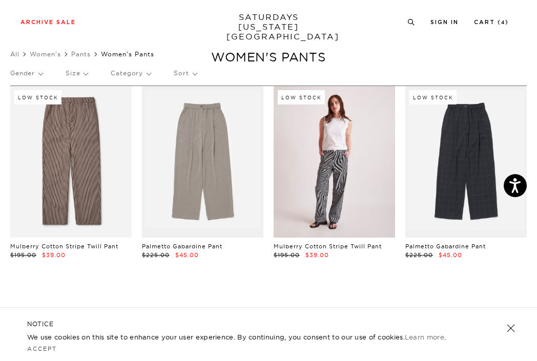
click at [304, 183] on link at bounding box center [334, 162] width 121 height 152
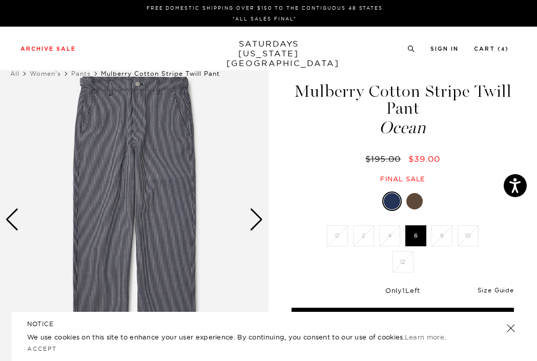
click at [494, 288] on link "Size Guide" at bounding box center [495, 290] width 36 height 8
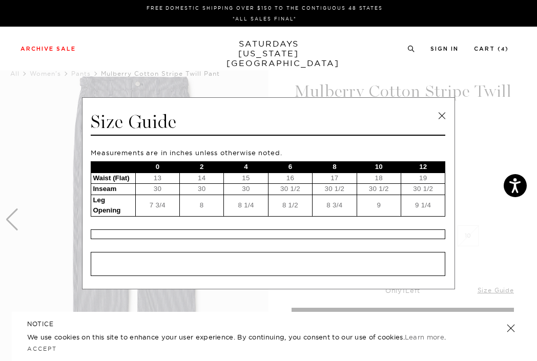
click at [435, 117] on link at bounding box center [441, 115] width 15 height 15
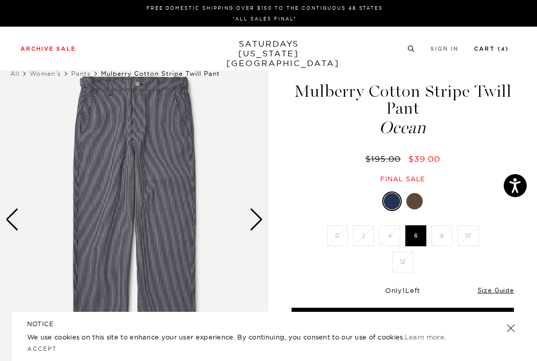
click at [488, 51] on link "Cart ( 4 )" at bounding box center [491, 49] width 35 height 6
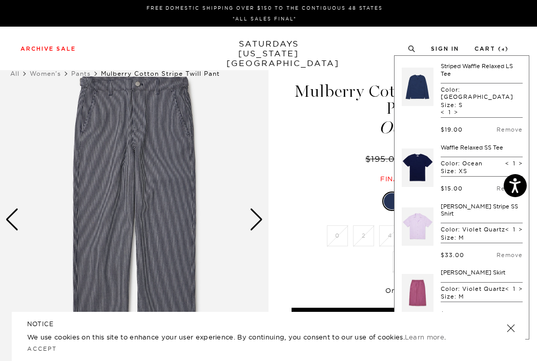
click at [324, 146] on div "Mulberry Cotton Stripe Twill Pant Ocean $195.00 $39.00 Final sale" at bounding box center [402, 122] width 225 height 121
